Goal: Task Accomplishment & Management: Use online tool/utility

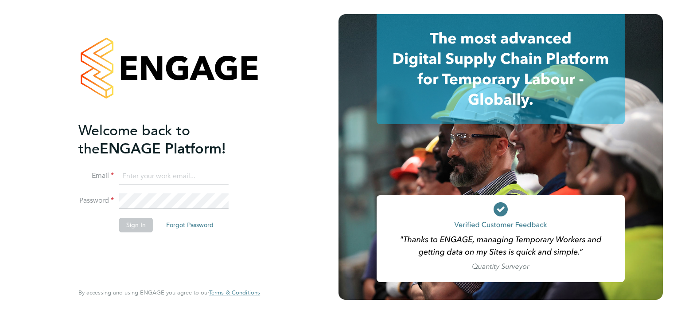
type input "[PERSON_NAME][EMAIL_ADDRESS][PERSON_NAME][DOMAIN_NAME]"
click at [133, 225] on button "Sign In" at bounding box center [136, 224] width 34 height 14
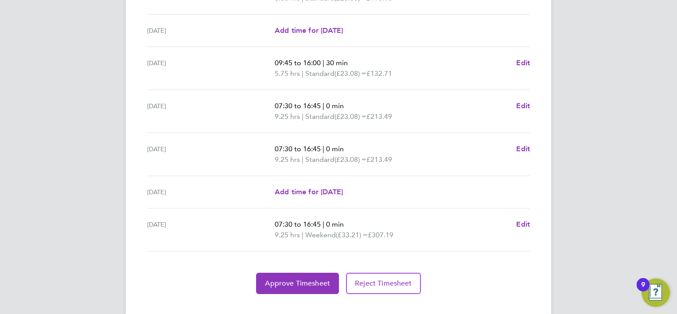
scroll to position [341, 0]
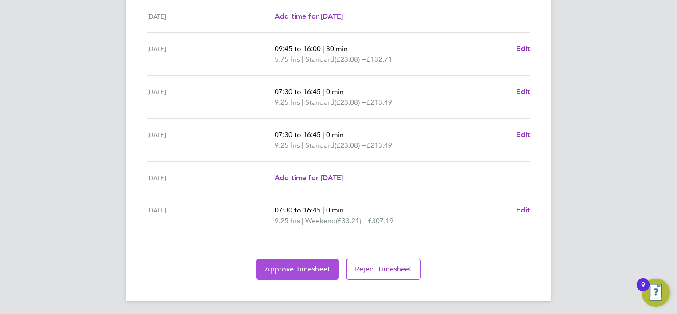
click at [303, 260] on button "Approve Timesheet" at bounding box center [297, 268] width 83 height 21
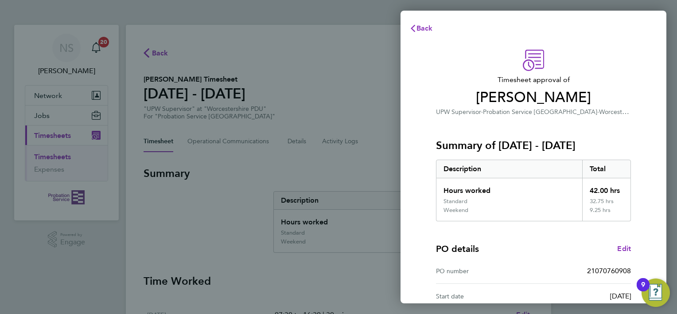
scroll to position [119, 0]
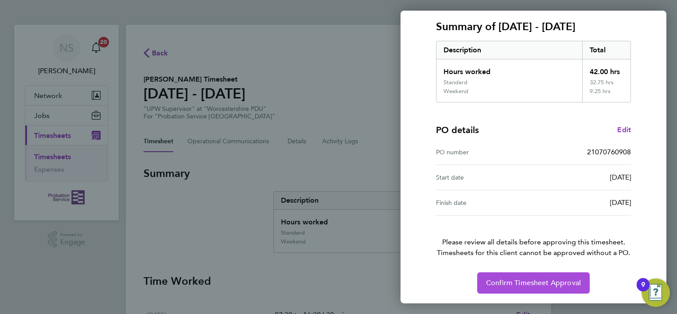
click at [508, 283] on span "Confirm Timesheet Approval" at bounding box center [533, 282] width 95 height 9
